Goal: Information Seeking & Learning: Learn about a topic

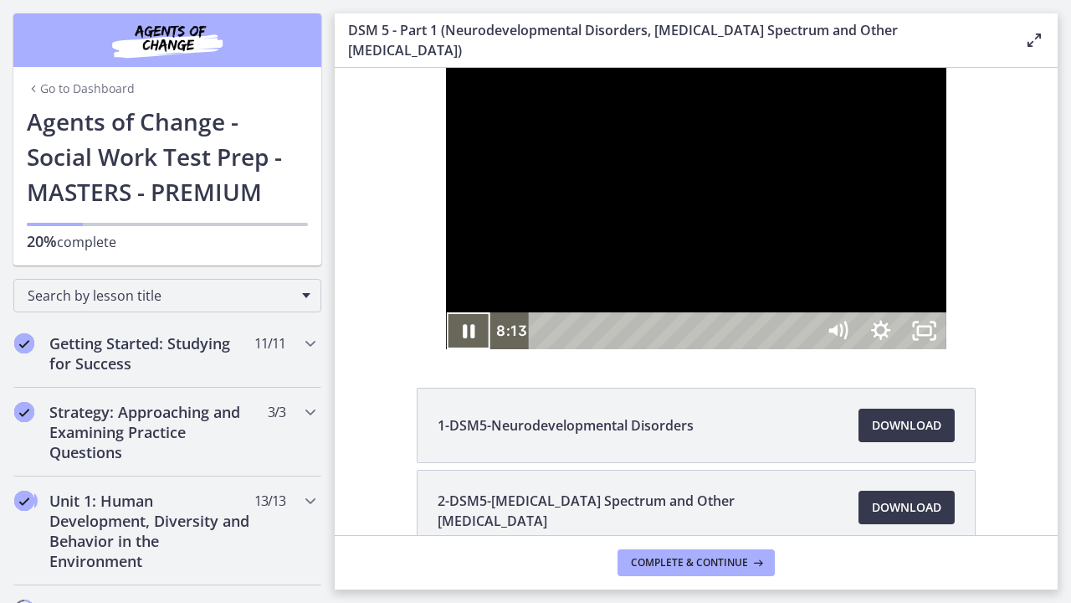
click at [946, 311] on div at bounding box center [696, 208] width 500 height 281
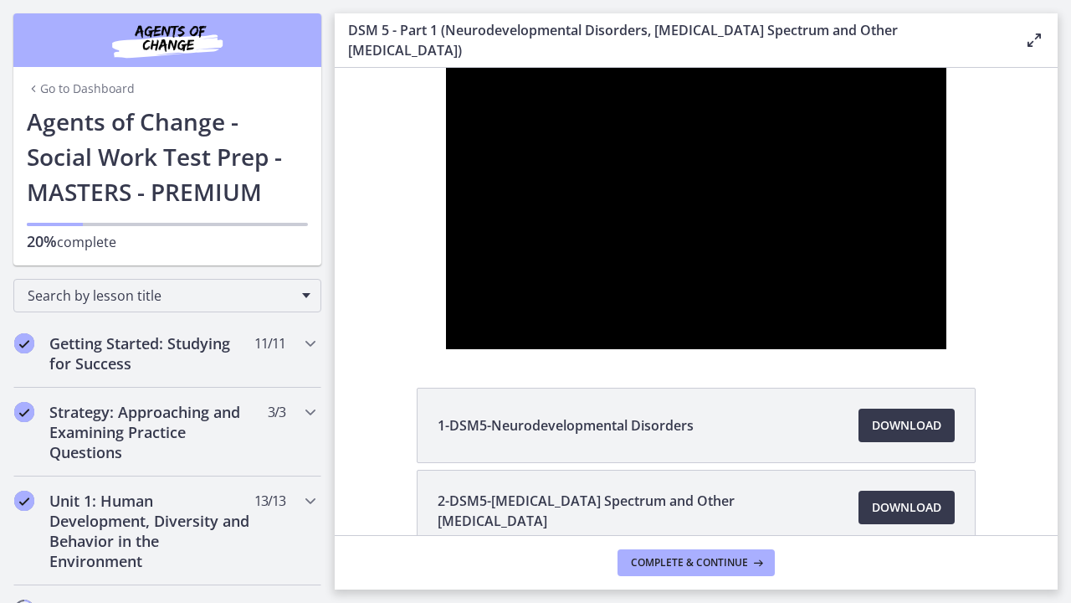
click at [946, 325] on div at bounding box center [696, 208] width 500 height 281
click at [895, 349] on div at bounding box center [696, 208] width 500 height 281
click at [946, 349] on div at bounding box center [696, 208] width 500 height 281
click at [946, 325] on div at bounding box center [696, 208] width 500 height 281
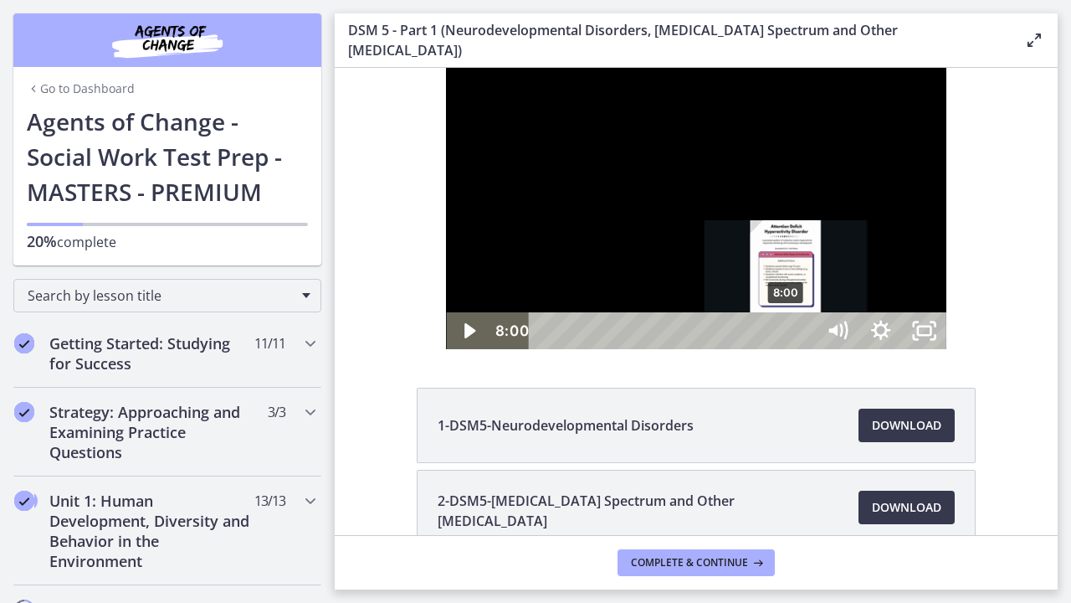
click at [700, 349] on div "8:00" at bounding box center [674, 330] width 259 height 37
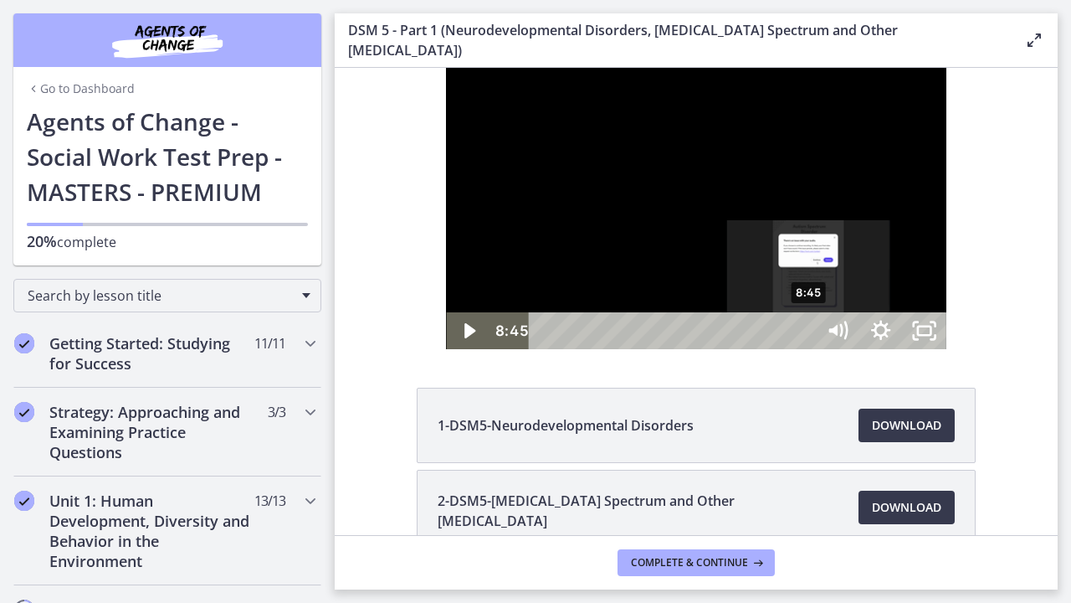
click at [924, 341] on div at bounding box center [696, 208] width 500 height 281
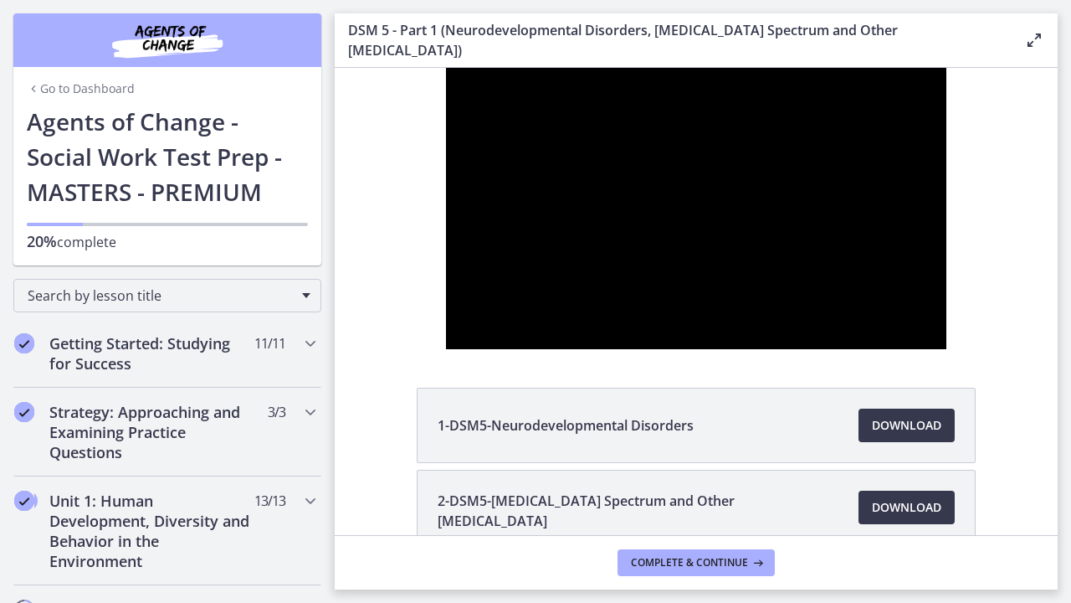
click at [866, 349] on div at bounding box center [696, 208] width 500 height 281
click at [946, 349] on div at bounding box center [696, 208] width 500 height 281
click at [946, 269] on div at bounding box center [696, 208] width 500 height 281
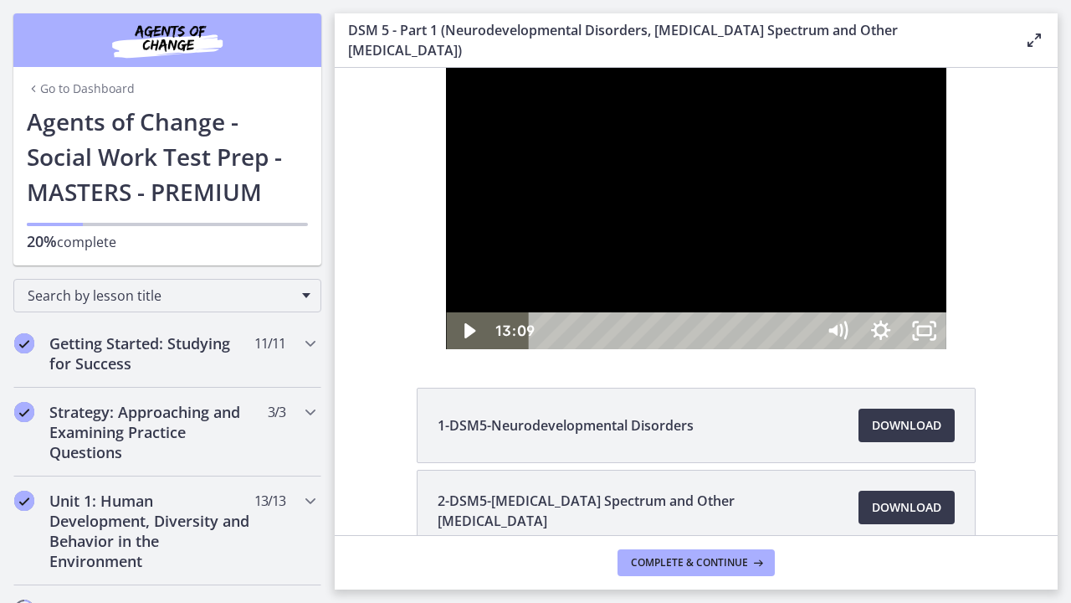
click at [946, 349] on div at bounding box center [696, 208] width 500 height 281
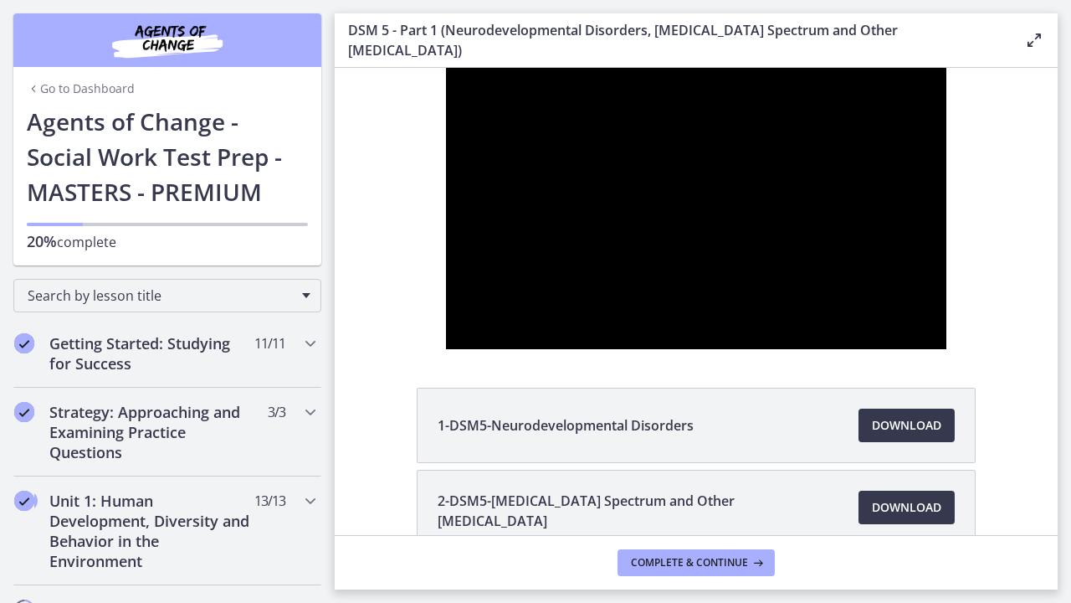
click at [557, 349] on div at bounding box center [696, 208] width 500 height 281
